Goal: Information Seeking & Learning: Stay updated

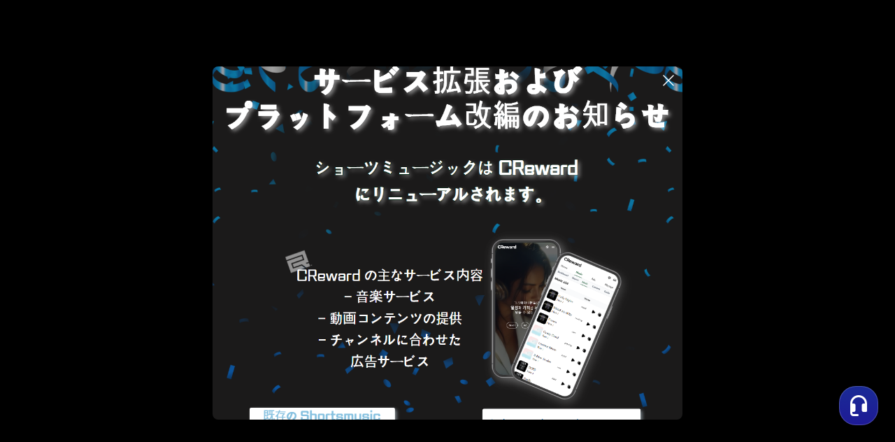
scroll to position [116, 0]
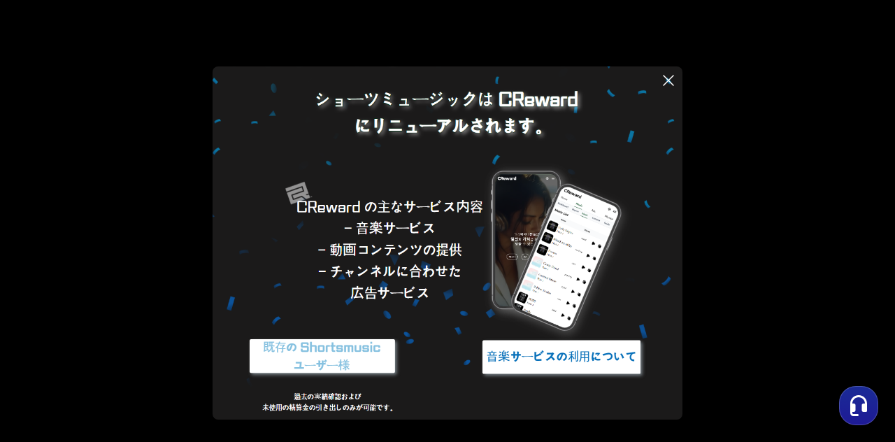
click at [319, 347] on img at bounding box center [322, 357] width 175 height 52
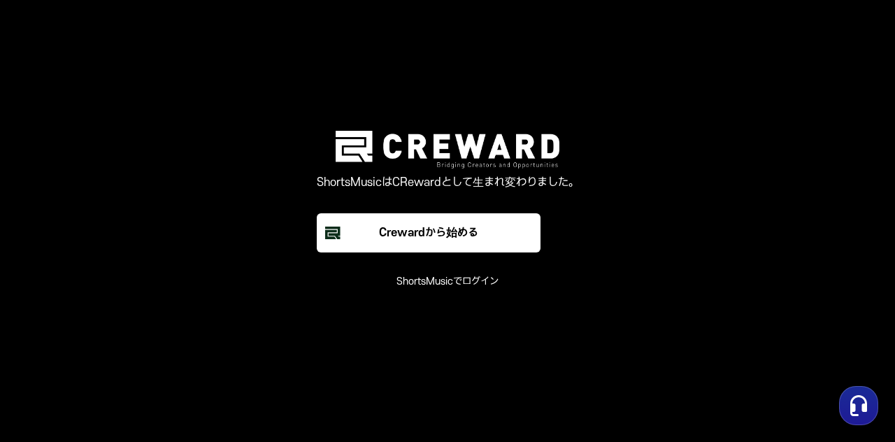
click at [432, 286] on font "ShortsMusicでログイン" at bounding box center [447, 281] width 102 height 12
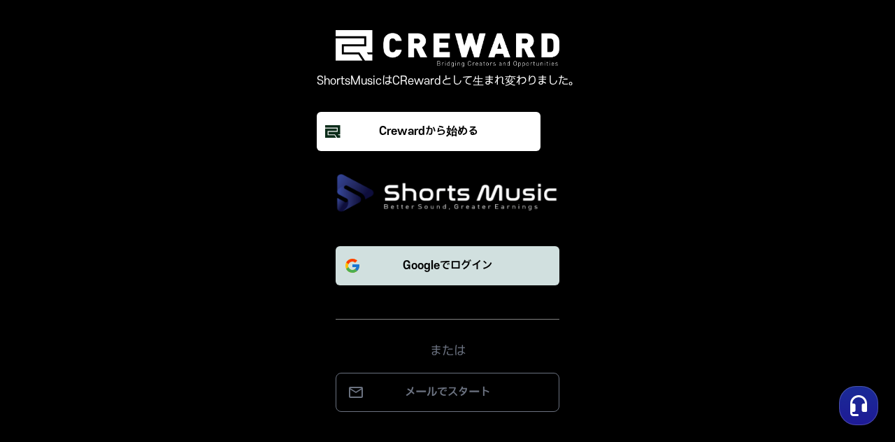
click at [420, 273] on p "Googleでログイン" at bounding box center [447, 265] width 89 height 17
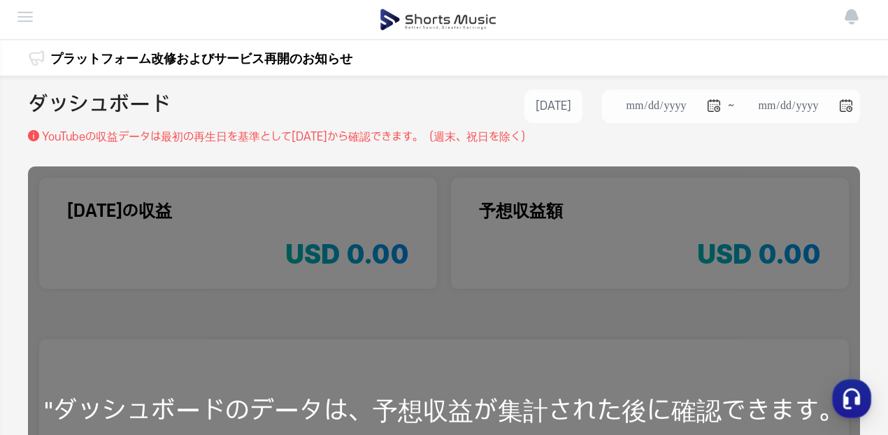
click at [0, 0] on li "ダッシュボード" at bounding box center [0, 0] width 0 height 0
click at [0, 0] on img at bounding box center [0, 0] width 0 height 0
click at [148, 61] on link "プラットフォーム改修およびサービス再開のお知らせ" at bounding box center [201, 58] width 302 height 19
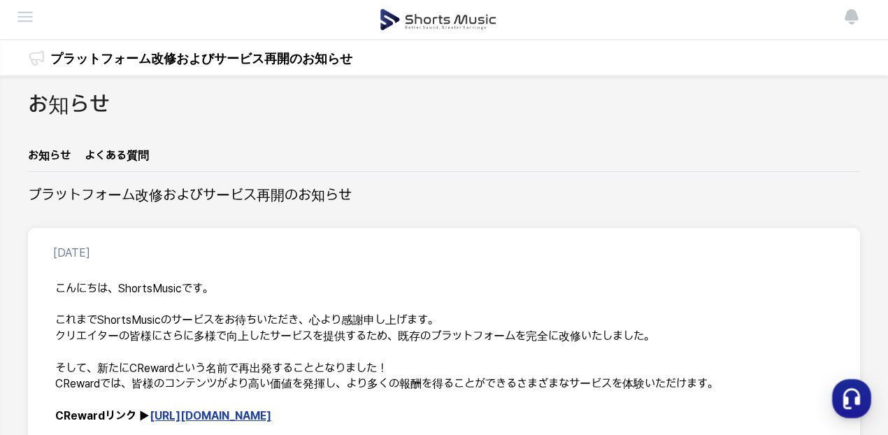
click at [0, 0] on li "出金" at bounding box center [0, 0] width 0 height 0
click at [16, 15] on header "ダッシュボード 実績管理 チャンネル管理 出金 お知らせ" at bounding box center [444, 20] width 888 height 40
click at [0, 0] on img at bounding box center [0, 0] width 0 height 0
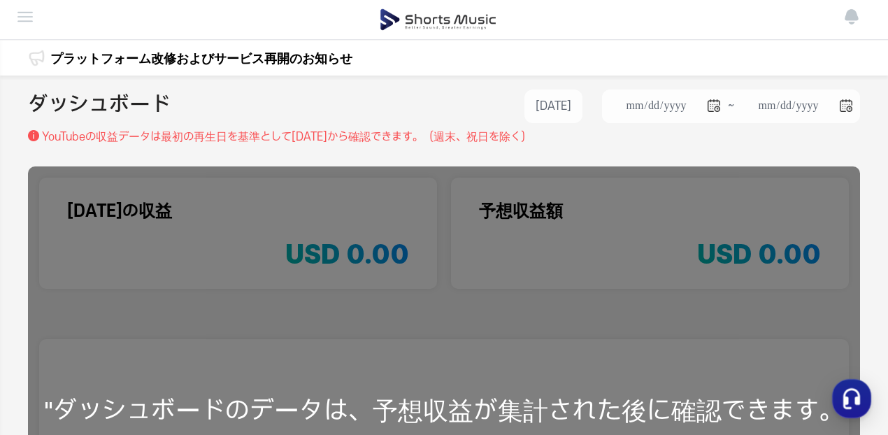
click at [0, 0] on img at bounding box center [0, 0] width 0 height 0
click at [0, 0] on li "チャンネル管理" at bounding box center [0, 0] width 0 height 0
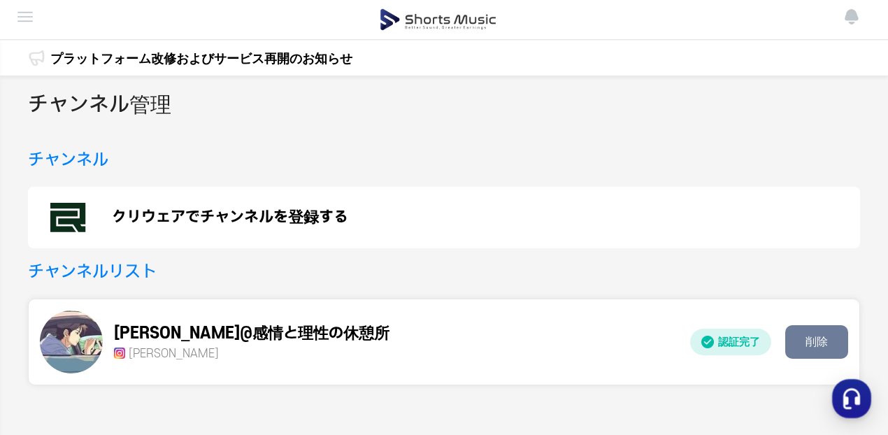
click at [0, 0] on li "実績管理" at bounding box center [0, 0] width 0 height 0
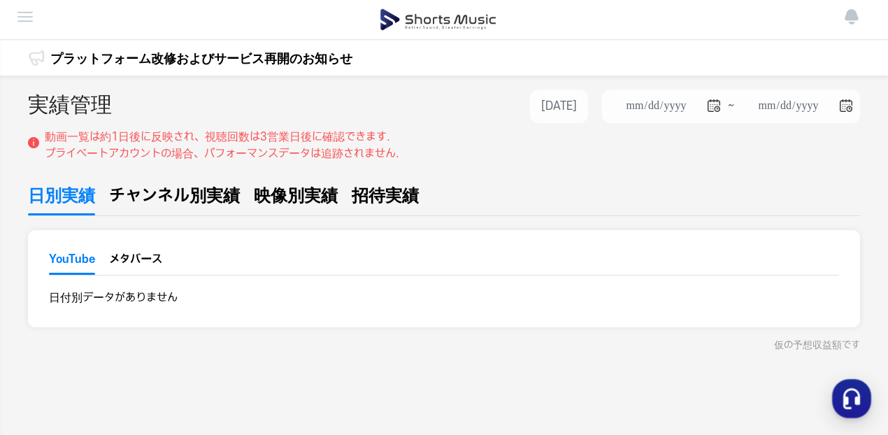
click at [0, 0] on li "ダッシュボード" at bounding box center [0, 0] width 0 height 0
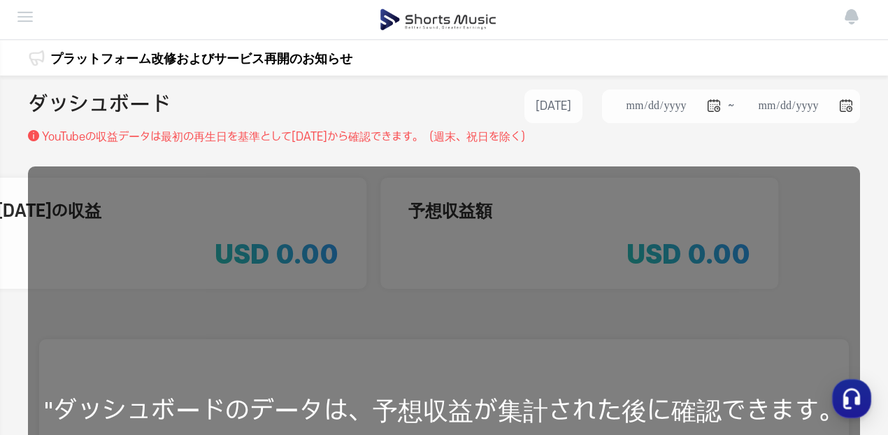
click at [0, 0] on img at bounding box center [0, 0] width 0 height 0
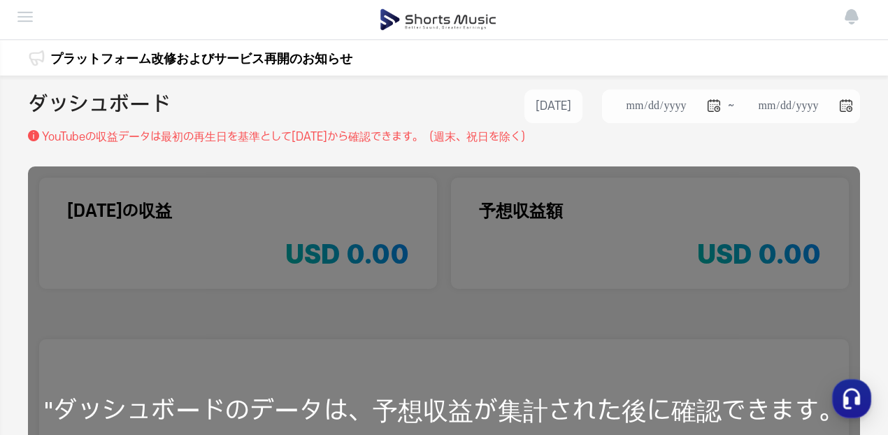
click at [0, 0] on li "実績管理" at bounding box center [0, 0] width 0 height 0
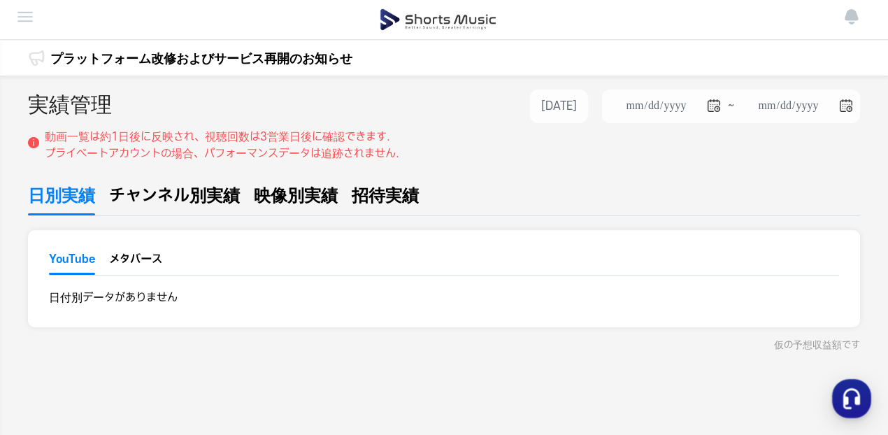
click at [218, 202] on span "チャンネル別実績" at bounding box center [174, 195] width 131 height 25
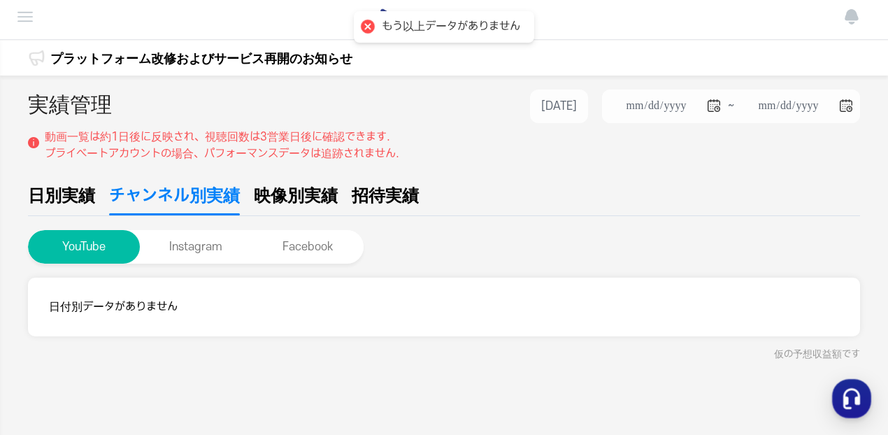
click at [296, 198] on span "映像別実績" at bounding box center [296, 195] width 84 height 25
type input "**********"
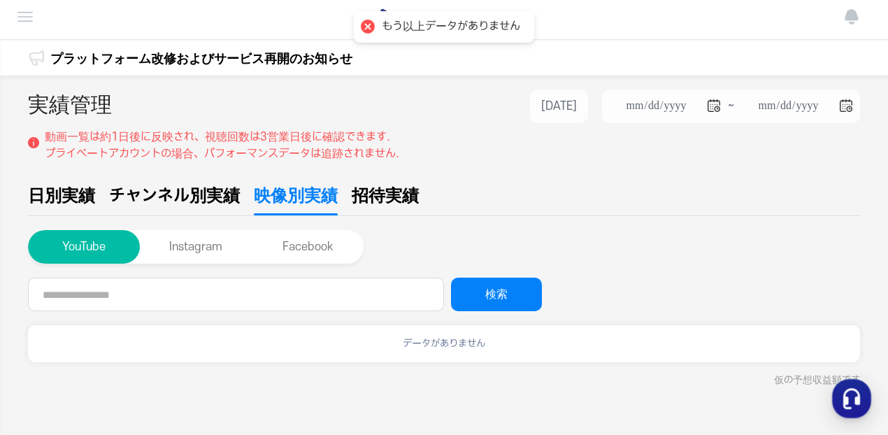
click at [369, 188] on span "招待実績" at bounding box center [385, 195] width 67 height 25
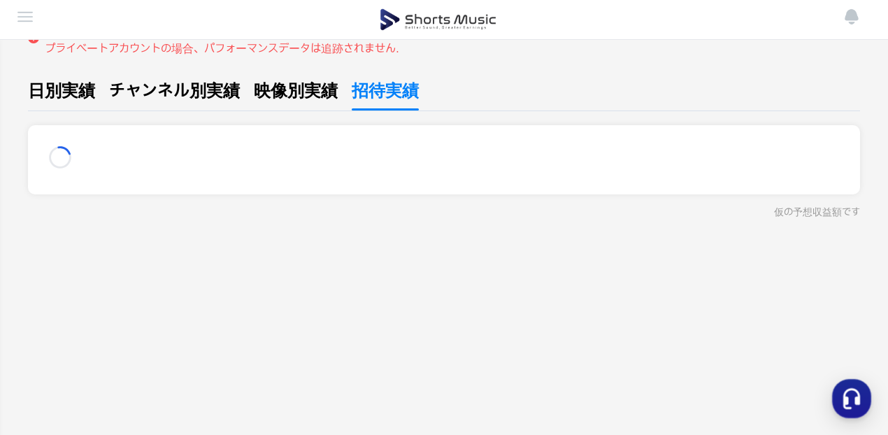
scroll to position [32, 0]
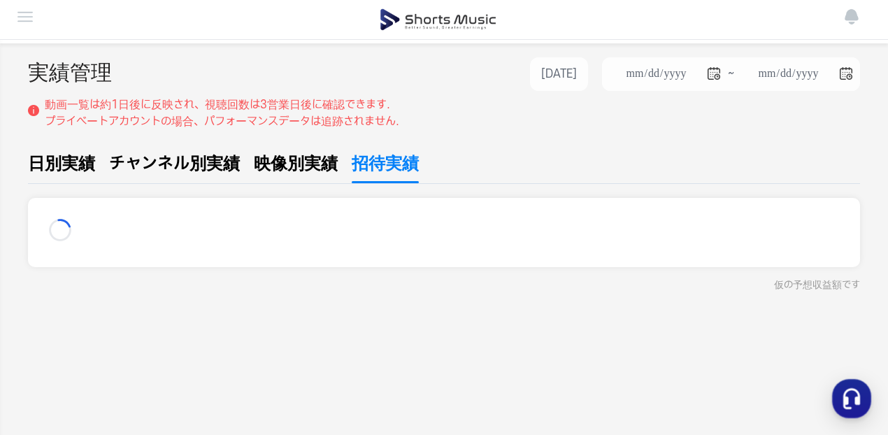
click at [49, 155] on span "日別実績" at bounding box center [61, 163] width 67 height 25
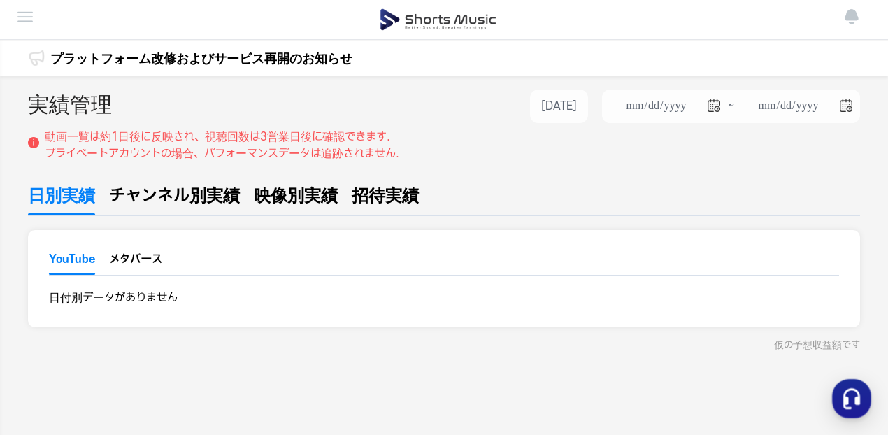
click at [0, 0] on li "チャンネル管理" at bounding box center [0, 0] width 0 height 0
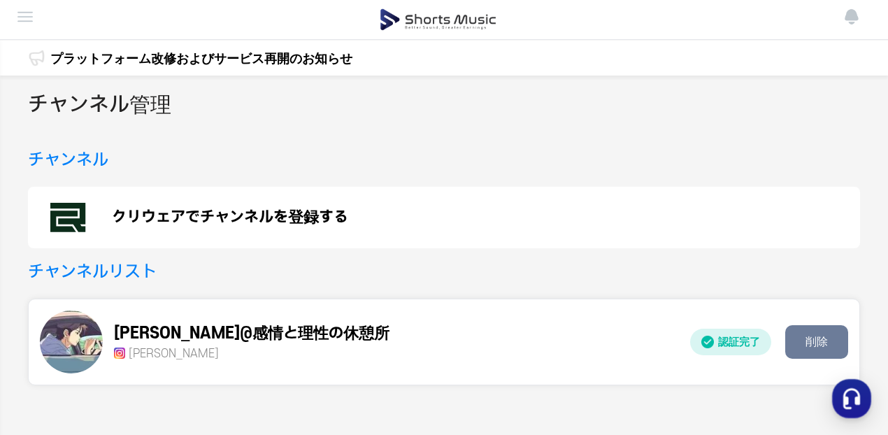
click at [188, 318] on div "sato@感情と理性の休憩所 sato_hitoyasumi" at bounding box center [359, 341] width 639 height 63
click at [226, 31] on div "ダッシュボード 実績管理 チャンネル管理 出金 お知らせ" at bounding box center [438, 19] width 843 height 39
click at [368, 30] on div "ダッシュボード 実績管理 チャンネル管理 出金 お知らせ" at bounding box center [438, 19] width 843 height 39
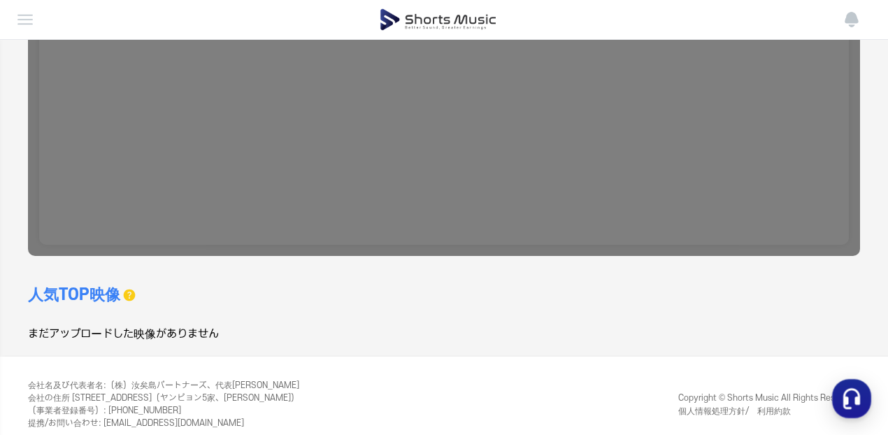
scroll to position [414, 0]
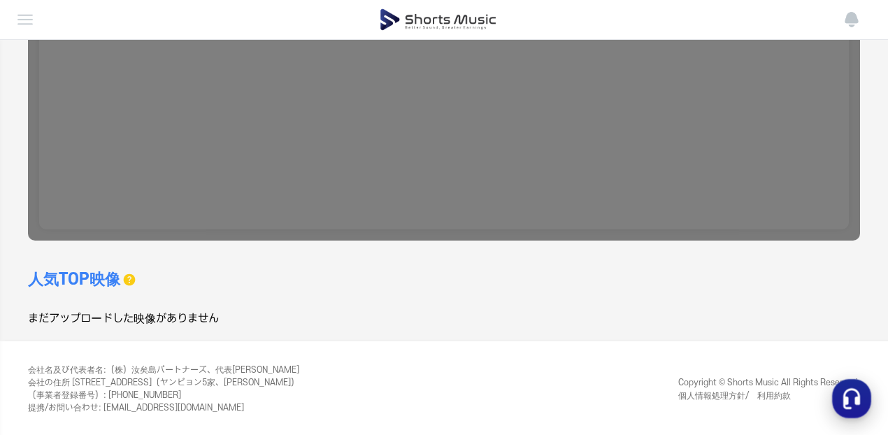
click at [854, 398] on use "button" at bounding box center [851, 398] width 17 height 21
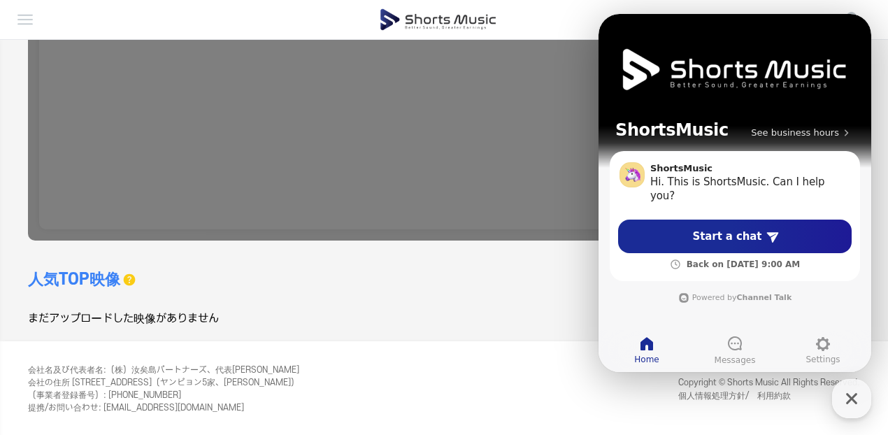
click at [525, 328] on div "**********" at bounding box center [444, 2] width 888 height 680
click at [854, 404] on icon "button" at bounding box center [851, 398] width 25 height 25
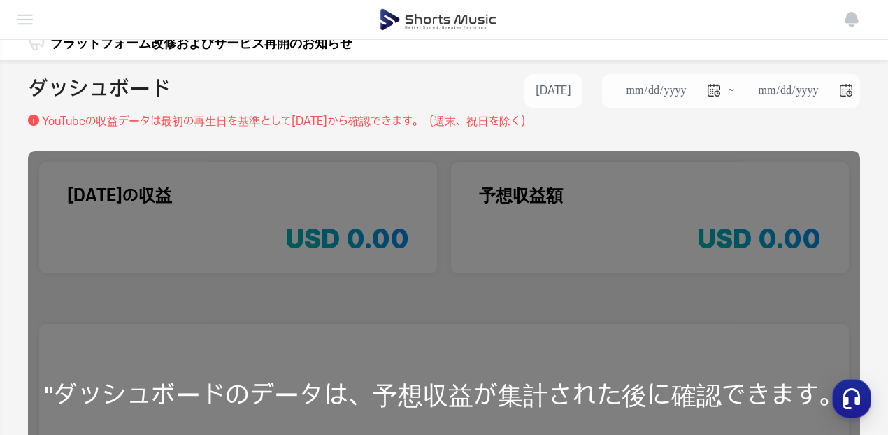
scroll to position [0, 0]
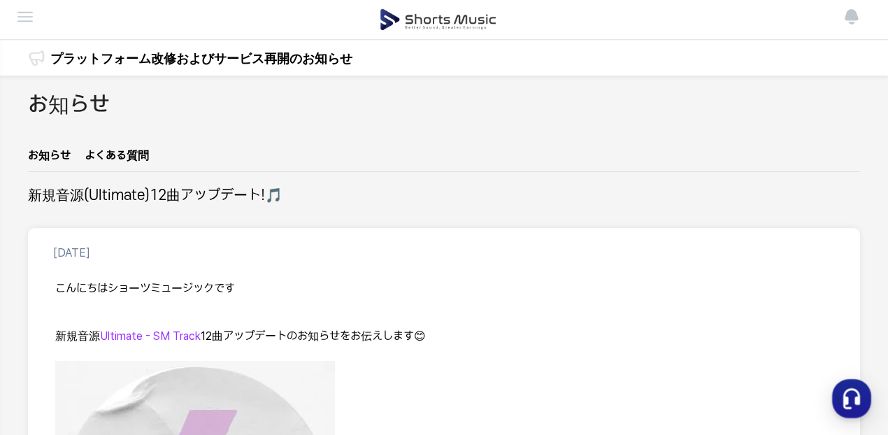
click at [0, 0] on img at bounding box center [0, 0] width 0 height 0
click at [0, 0] on link "マイページ" at bounding box center [0, 0] width 0 height 0
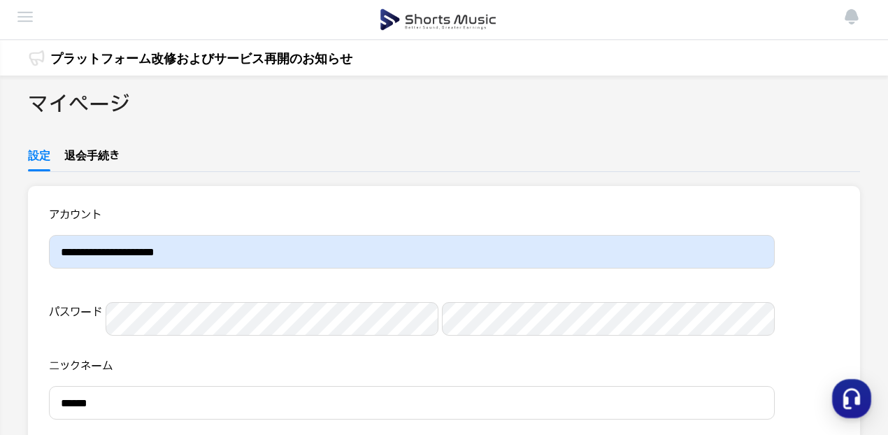
click at [0, 0] on link "お知らせ" at bounding box center [0, 0] width 0 height 0
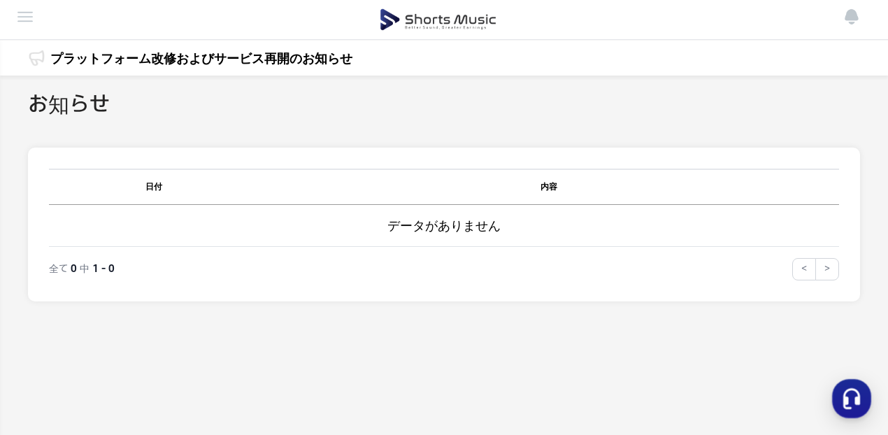
click at [0, 0] on button at bounding box center [0, 0] width 0 height 0
click at [0, 0] on li "チャンネル管理" at bounding box center [0, 0] width 0 height 0
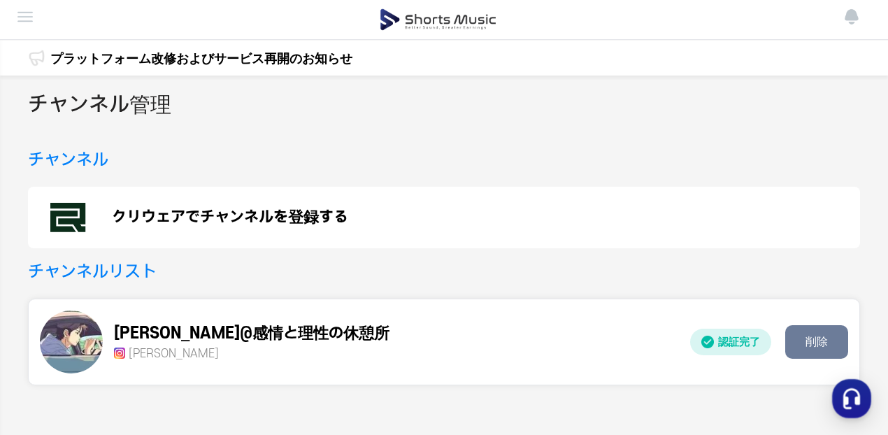
click at [0, 0] on li "出金" at bounding box center [0, 0] width 0 height 0
click at [0, 0] on li "実績管理" at bounding box center [0, 0] width 0 height 0
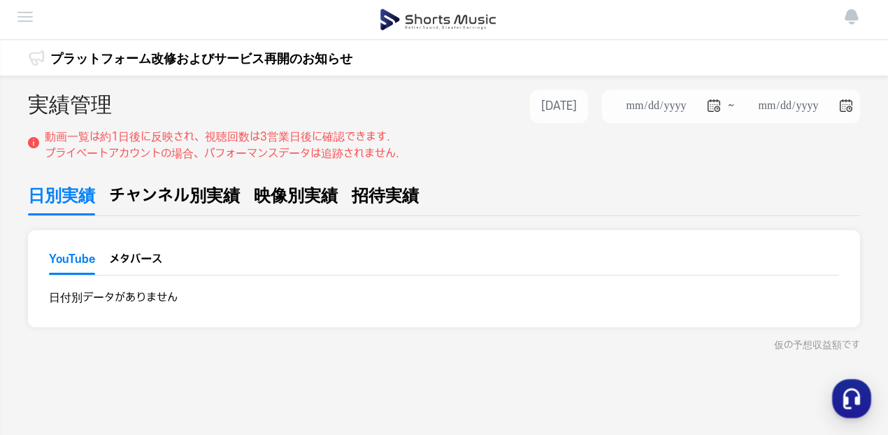
click at [0, 0] on li "ダッシュボード" at bounding box center [0, 0] width 0 height 0
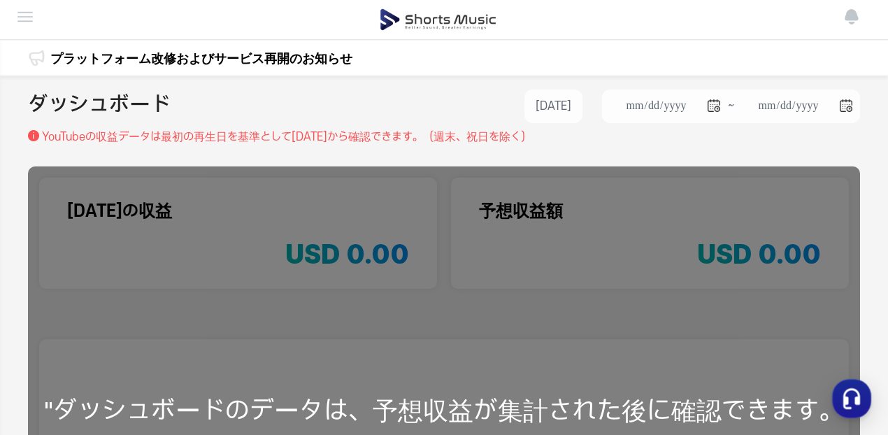
click at [0, 0] on img at bounding box center [0, 0] width 0 height 0
click at [0, 0] on li "実績管理" at bounding box center [0, 0] width 0 height 0
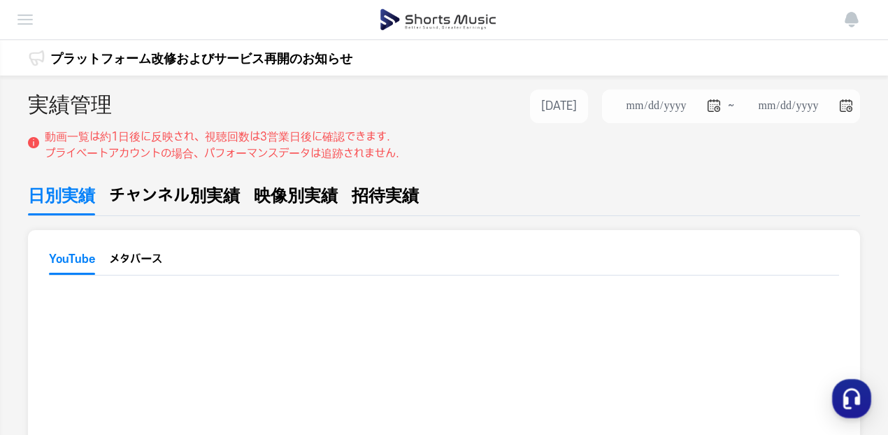
click at [0, 0] on li "チャンネル管理" at bounding box center [0, 0] width 0 height 0
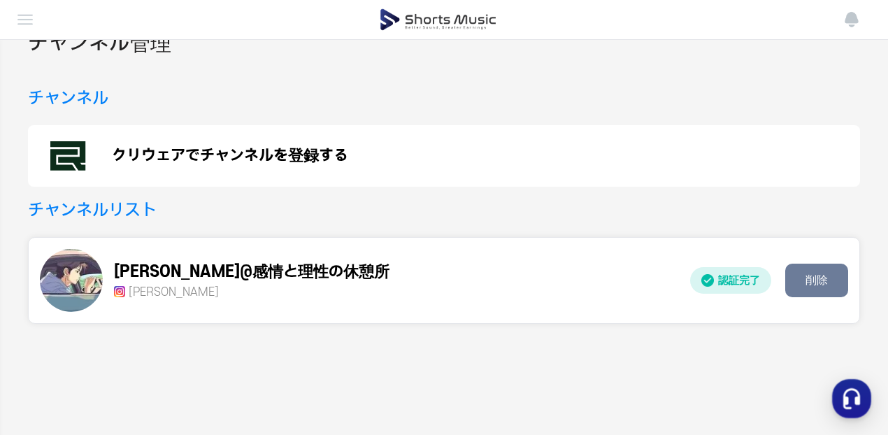
scroll to position [140, 0]
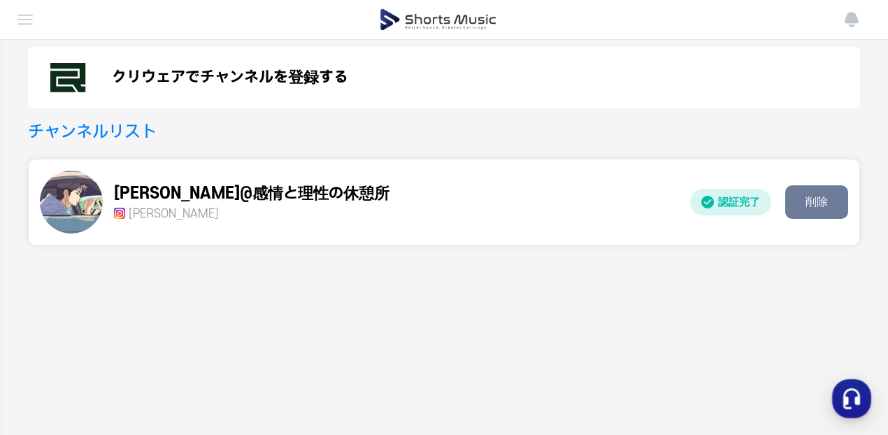
click at [428, 187] on div "[PERSON_NAME]@感情と理性の休憩所 sato_hitoyasumi" at bounding box center [359, 202] width 639 height 63
click at [738, 201] on p "認証完了" at bounding box center [730, 202] width 81 height 27
drag, startPoint x: 89, startPoint y: 211, endPoint x: 340, endPoint y: 234, distance: 251.4
click at [466, 354] on div "チャンネル管理 チャンネル クリウェアでチャンネルを登録する チャンネルリスト sato@感情と理性の休憩所 sato_hitoyasumi 認証完了 削除" at bounding box center [444, 222] width 888 height 573
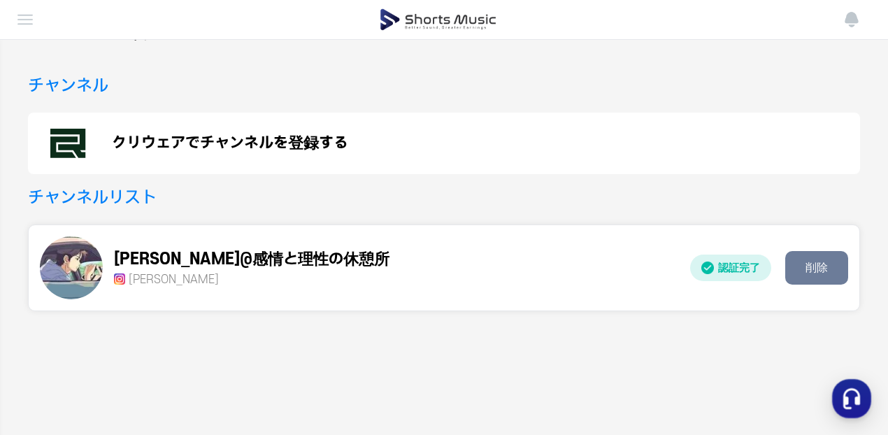
scroll to position [0, 0]
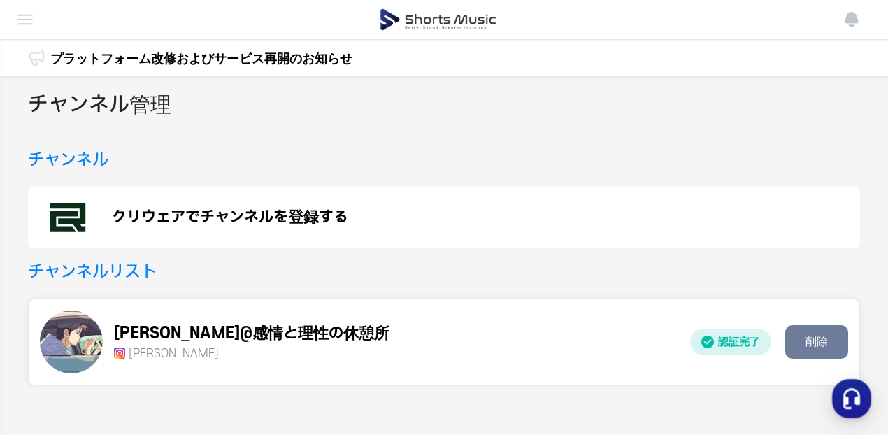
click at [0, 0] on li "お知らせ" at bounding box center [0, 0] width 0 height 0
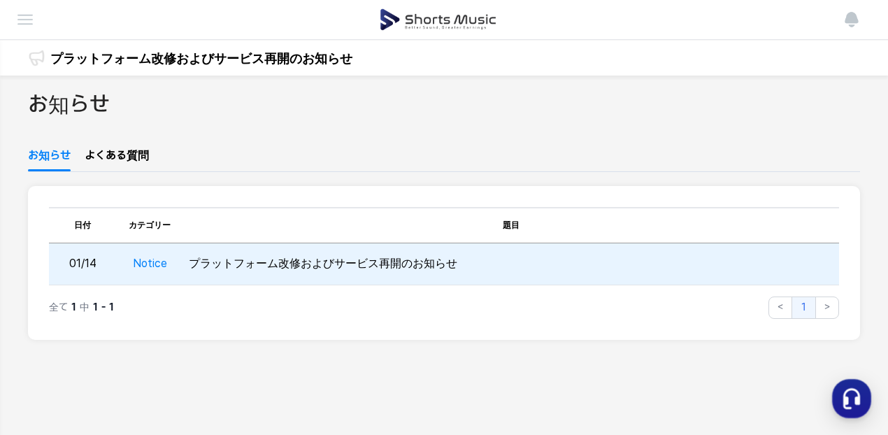
click at [359, 268] on td "プラットフォーム改修およびサービス再開のお知らせ" at bounding box center [511, 264] width 656 height 42
click at [351, 267] on td "プラットフォーム改修およびサービス再開のお知らせ" at bounding box center [511, 264] width 656 height 42
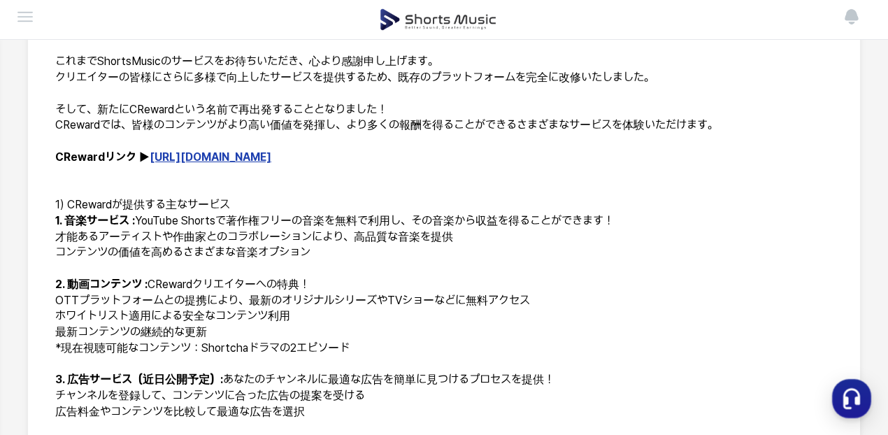
scroll to position [280, 0]
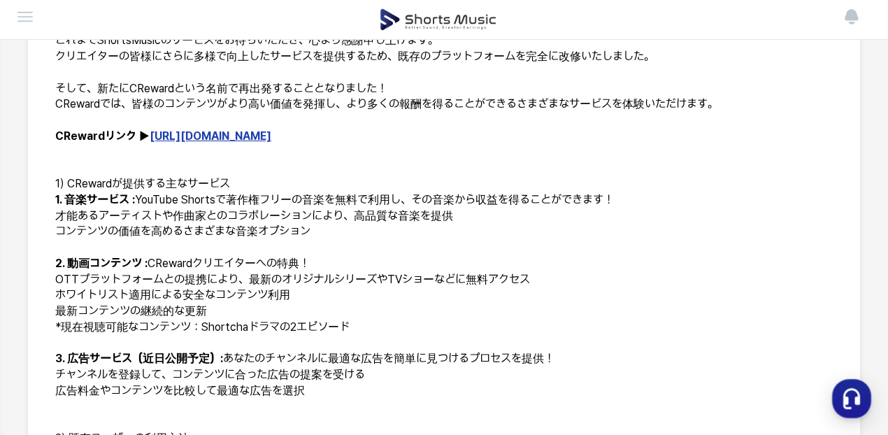
click at [176, 143] on link "[URL][DOMAIN_NAME]" at bounding box center [211, 135] width 122 height 13
